Goal: Task Accomplishment & Management: Complete application form

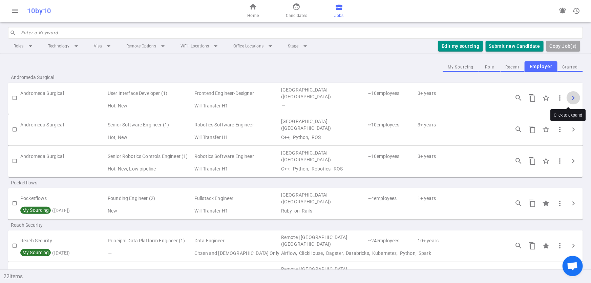
click at [569, 95] on span "chevron_right" at bounding box center [573, 98] width 8 height 8
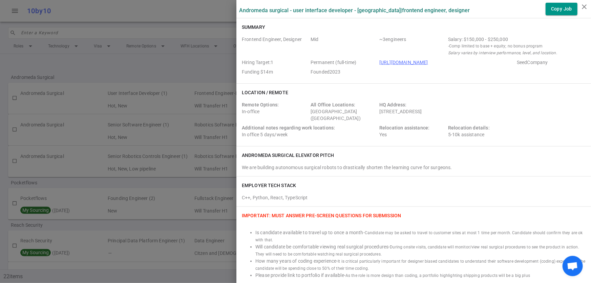
drag, startPoint x: 459, startPoint y: 64, endPoint x: 374, endPoint y: 64, distance: 85.6
click at [379, 64] on span "https://www.andromedasurgical.com/" at bounding box center [446, 62] width 135 height 7
copy link "https://www.andromedasurgical.com/"
click at [152, 59] on div at bounding box center [295, 141] width 591 height 283
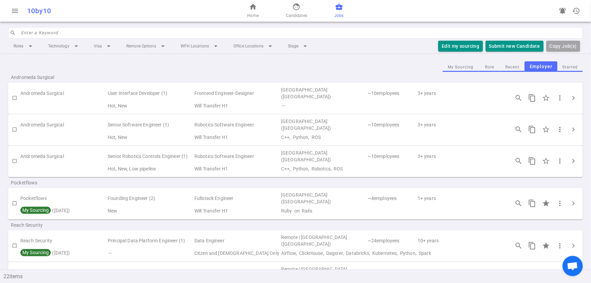
click at [16, 98] on input "checkbox" at bounding box center [15, 98] width 12 height 12
checkbox input "true"
click at [441, 42] on button "Edit my sourcing" at bounding box center [442, 46] width 44 height 11
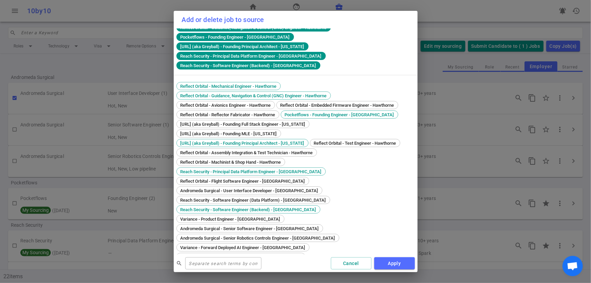
scroll to position [27, 0]
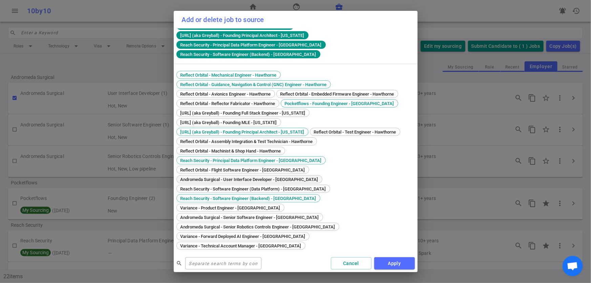
click at [277, 182] on span "Andromeda Surgical - User Interface Developer - San Francisco" at bounding box center [249, 179] width 143 height 5
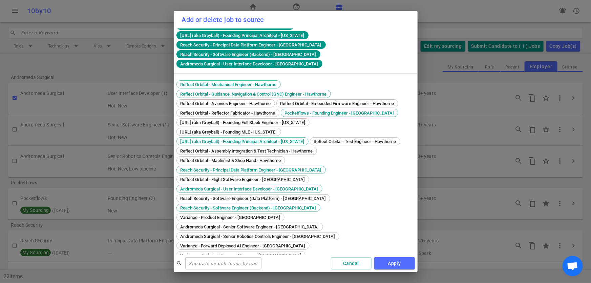
scroll to position [37, 0]
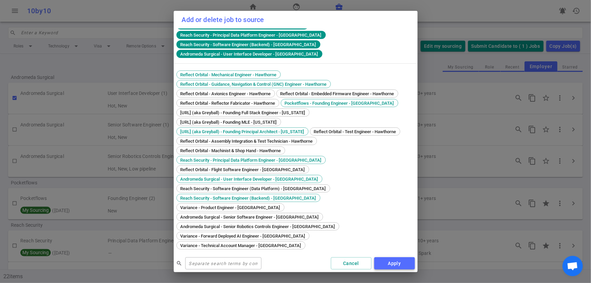
click at [403, 267] on button "Apply" at bounding box center [394, 263] width 41 height 13
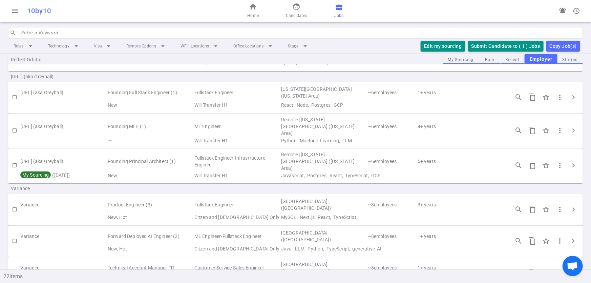
scroll to position [567, 0]
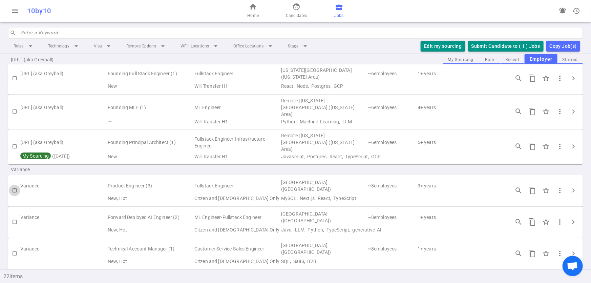
click at [15, 184] on input "checkbox" at bounding box center [15, 190] width 12 height 12
checkbox input "true"
click at [572, 186] on span "chevron_right" at bounding box center [573, 190] width 8 height 8
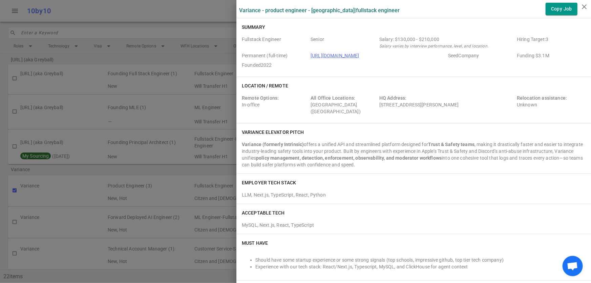
drag, startPoint x: 369, startPoint y: 61, endPoint x: 306, endPoint y: 58, distance: 63.1
click at [306, 58] on div "Fullstack Engineer Senior Salary: $130,000 - $210,000 Salary varies by intervie…" at bounding box center [414, 53] width 344 height 35
copy link "https://www.variance.co/"
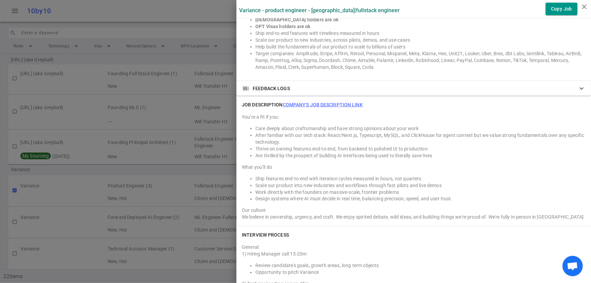
scroll to position [436, 0]
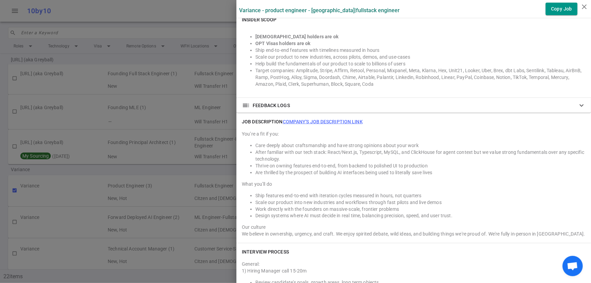
click at [179, 166] on div at bounding box center [295, 141] width 591 height 283
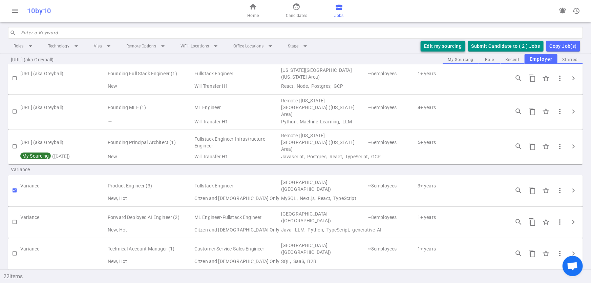
click at [443, 43] on button "Edit my sourcing" at bounding box center [442, 46] width 44 height 11
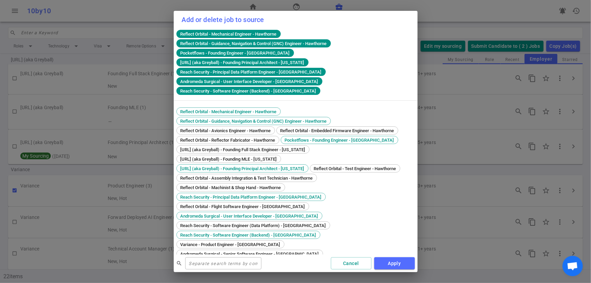
scroll to position [37, 0]
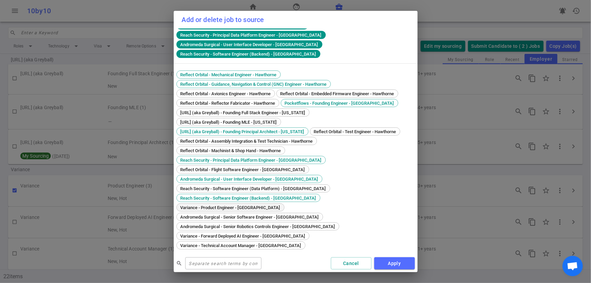
click at [283, 208] on span "Variance - Product Engineer - San Francisco" at bounding box center [230, 207] width 105 height 5
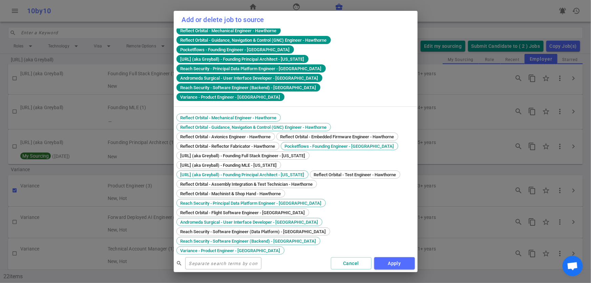
scroll to position [0, 0]
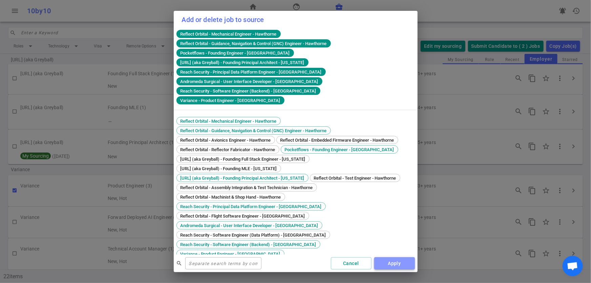
click at [383, 263] on button "Apply" at bounding box center [394, 263] width 41 height 13
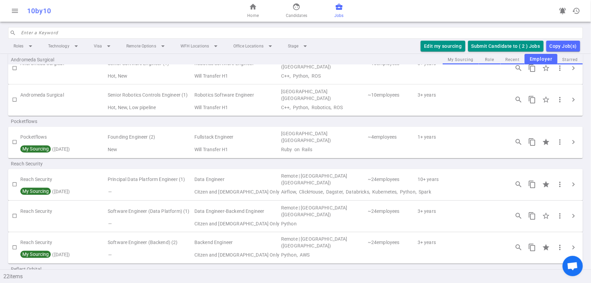
scroll to position [59, 0]
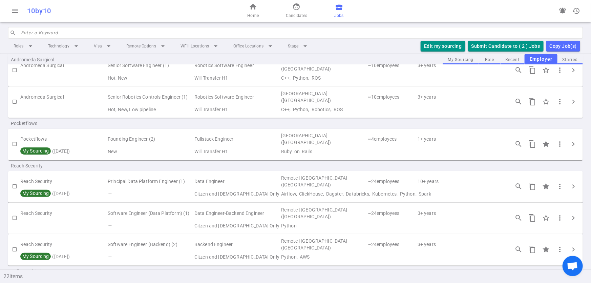
drag, startPoint x: 589, startPoint y: 107, endPoint x: 589, endPoint y: 86, distance: 21.7
click at [0, 282] on div at bounding box center [0, 283] width 0 height 0
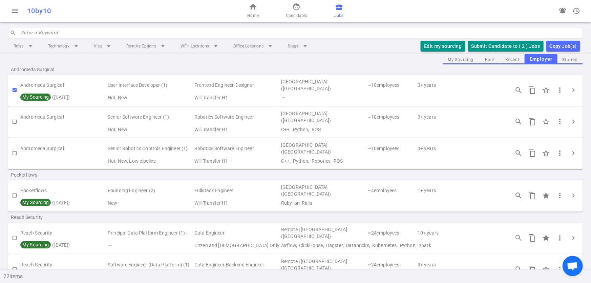
scroll to position [0, 0]
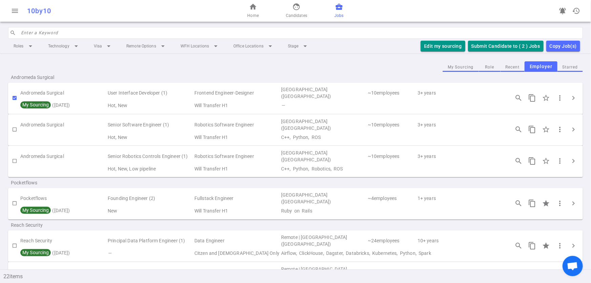
click at [197, 74] on div "Andromeda Surgical" at bounding box center [295, 77] width 574 height 11
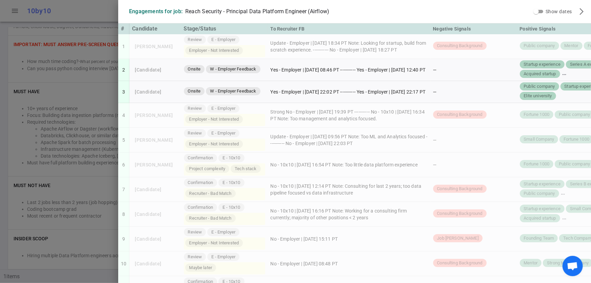
scroll to position [346, 0]
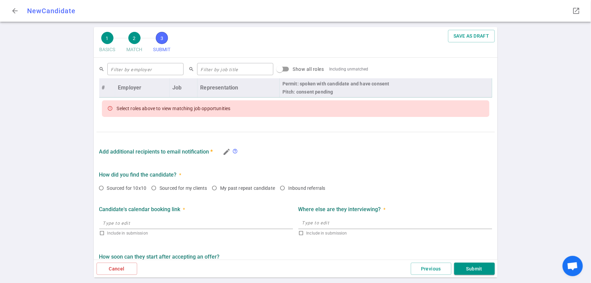
scroll to position [277, 0]
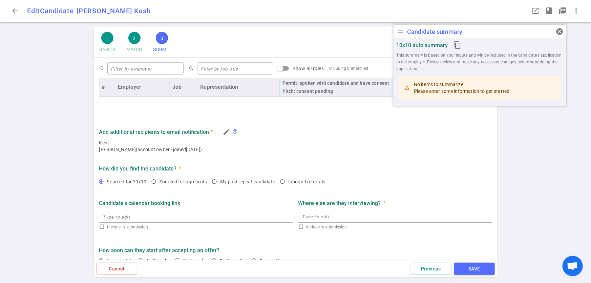
type textarea "Ruma's project ended at Google and is looking for a new home. Loves startup cul…"
type textarea "Her assignment at Google ended due to the project ended and budget constraints.…"
radio input "true"
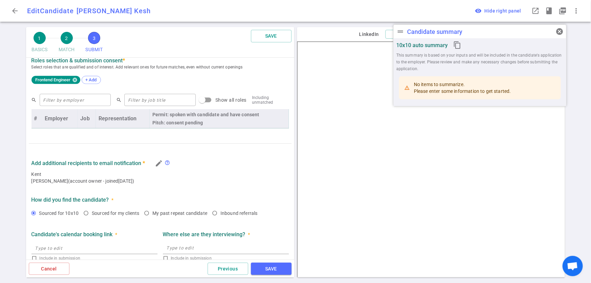
scroll to position [311, 0]
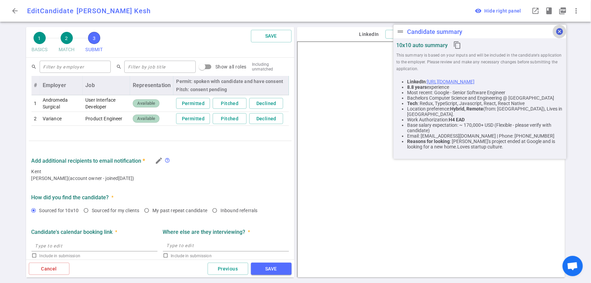
click at [559, 35] on span "cancel" at bounding box center [559, 31] width 8 height 8
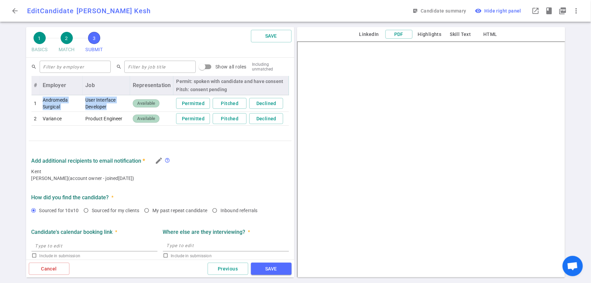
drag, startPoint x: 45, startPoint y: 99, endPoint x: 108, endPoint y: 107, distance: 64.2
click at [108, 107] on tr "1 Andromeda Surgical User Interface Developer Available Permitted Pitched Decli…" at bounding box center [159, 103] width 257 height 17
copy tr "Andromeda Surgical User Interface Developer"
drag, startPoint x: 43, startPoint y: 117, endPoint x: 118, endPoint y: 114, distance: 75.9
click at [118, 114] on tr "2 Variance Product Engineer Available Permitted Pitched Declined" at bounding box center [159, 119] width 257 height 14
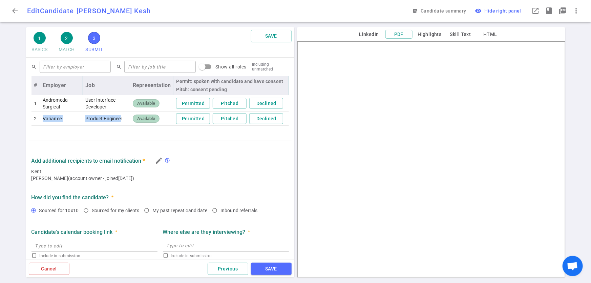
drag, startPoint x: 111, startPoint y: 116, endPoint x: 74, endPoint y: 119, distance: 37.4
click at [74, 119] on td "Variance" at bounding box center [61, 119] width 43 height 14
drag, startPoint x: 41, startPoint y: 117, endPoint x: 120, endPoint y: 118, distance: 79.2
click at [120, 118] on tr "2 Variance Product Engineer Available Permitted Pitched Declined" at bounding box center [159, 119] width 257 height 14
copy tr "Variance Product Engineer"
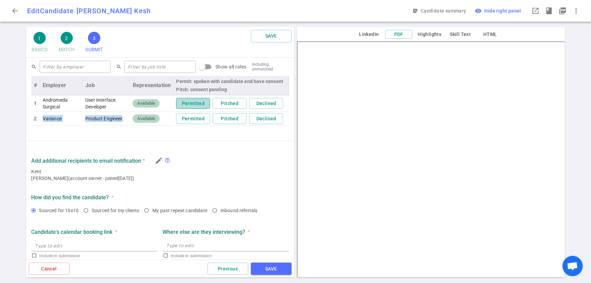
click at [187, 104] on button "Permitted" at bounding box center [193, 103] width 34 height 11
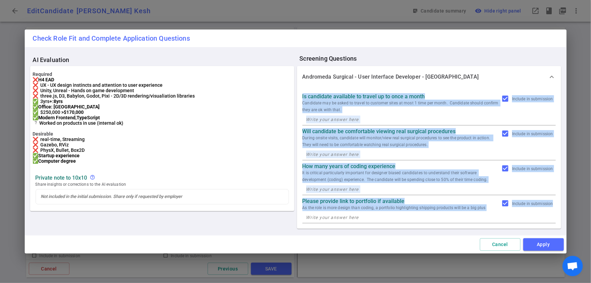
drag, startPoint x: 300, startPoint y: 96, endPoint x: 445, endPoint y: 213, distance: 186.5
click at [445, 213] on div "Is candidate available to travel up to once a month Candidate may be asked to t…" at bounding box center [429, 158] width 264 height 141
click at [497, 241] on button "Cancel" at bounding box center [500, 244] width 41 height 13
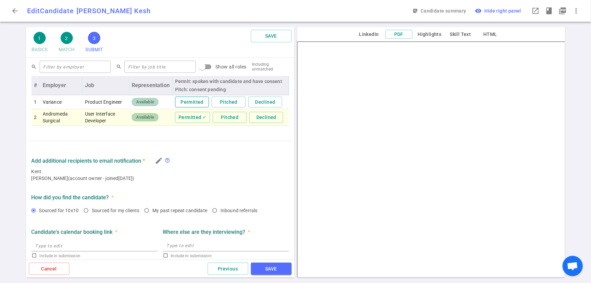
click at [187, 103] on button "Permitted" at bounding box center [192, 101] width 34 height 11
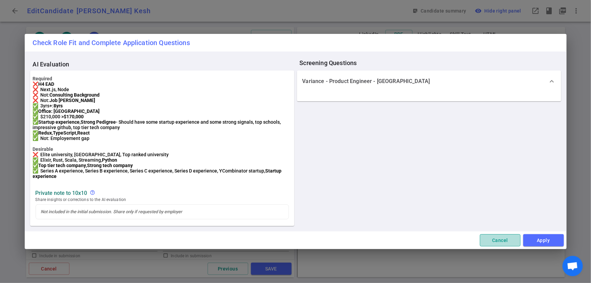
click at [499, 246] on button "Cancel" at bounding box center [500, 240] width 41 height 13
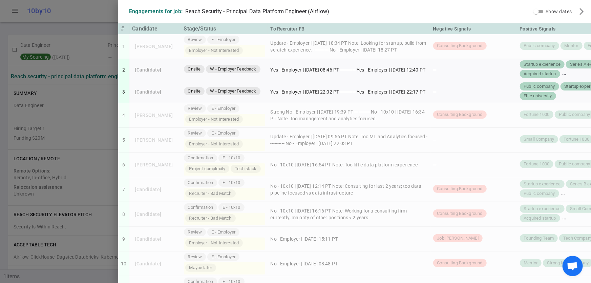
scroll to position [346, 0]
